Goal: Transaction & Acquisition: Subscribe to service/newsletter

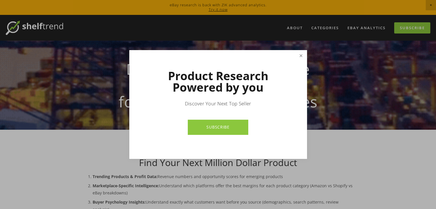
click at [303, 56] on link "Close" at bounding box center [301, 56] width 10 height 10
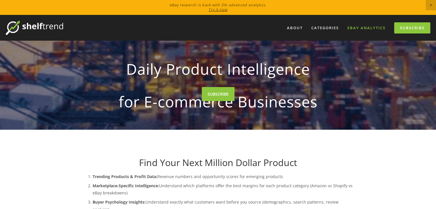
click at [359, 28] on link "eBay Analytics" at bounding box center [367, 27] width 46 height 9
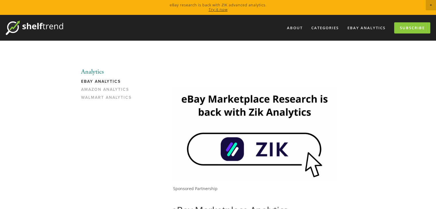
click at [435, 6] on span "Close Announcement" at bounding box center [431, 5] width 10 height 10
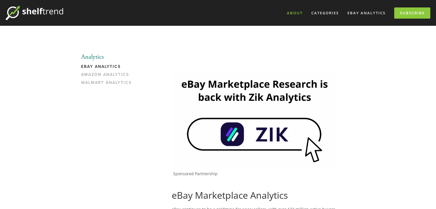
click at [291, 14] on link "About" at bounding box center [294, 12] width 23 height 9
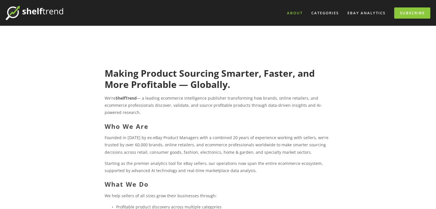
click at [49, 9] on img at bounding box center [34, 13] width 57 height 14
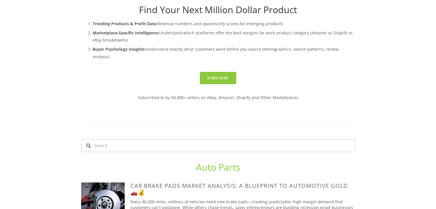
scroll to position [57, 0]
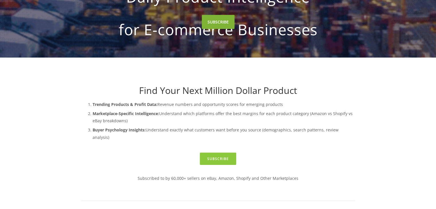
click at [221, 29] on link "SUBSCRIBE" at bounding box center [218, 22] width 33 height 14
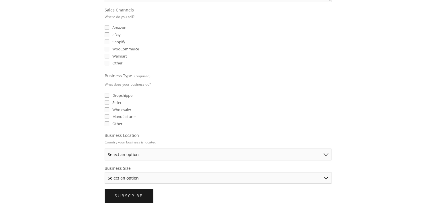
scroll to position [172, 0]
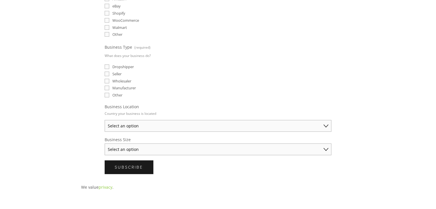
click at [182, 126] on select "Select an option [GEOGRAPHIC_DATA] [GEOGRAPHIC_DATA] [GEOGRAPHIC_DATA] [GEOGRAP…" at bounding box center [218, 126] width 227 height 12
click at [184, 121] on select "Select an option [GEOGRAPHIC_DATA] [GEOGRAPHIC_DATA] [GEOGRAPHIC_DATA] [GEOGRAP…" at bounding box center [218, 126] width 227 height 12
click at [175, 146] on select "Select an option Solo Merchant (under $50K annual sales) Small Business ($50K -…" at bounding box center [218, 150] width 227 height 12
click at [198, 145] on select "Select an option Solo Merchant (under $50K annual sales) Small Business ($50K -…" at bounding box center [218, 150] width 227 height 12
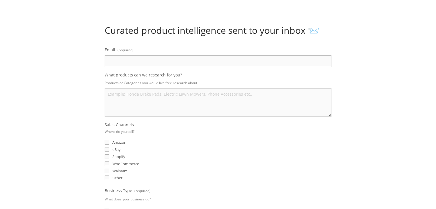
scroll to position [0, 0]
